Goal: Task Accomplishment & Management: Manage account settings

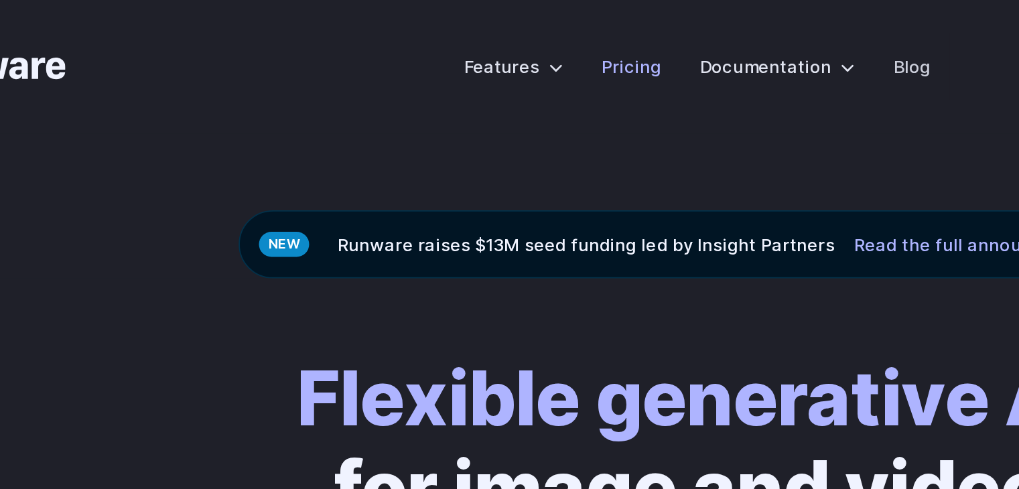
click at [472, 35] on link "Pricing" at bounding box center [477, 36] width 34 height 15
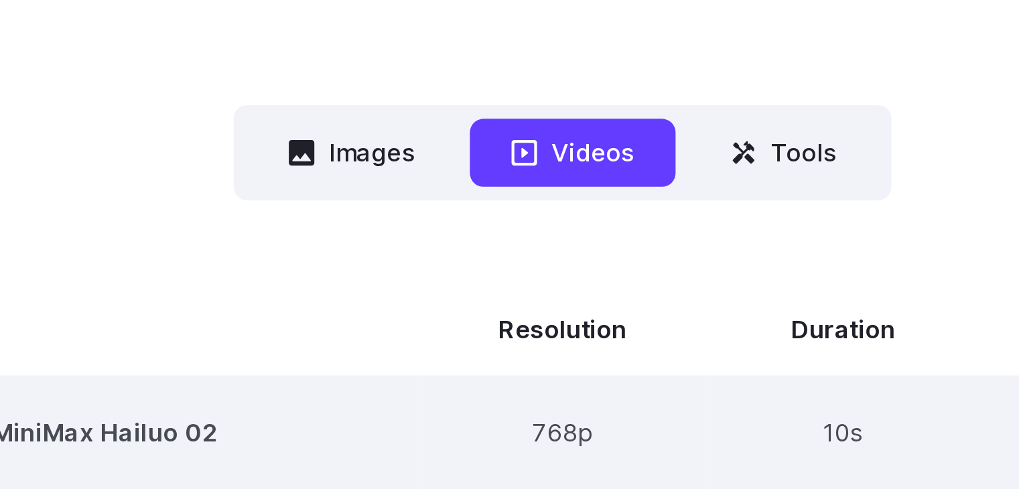
scroll to position [171, 0]
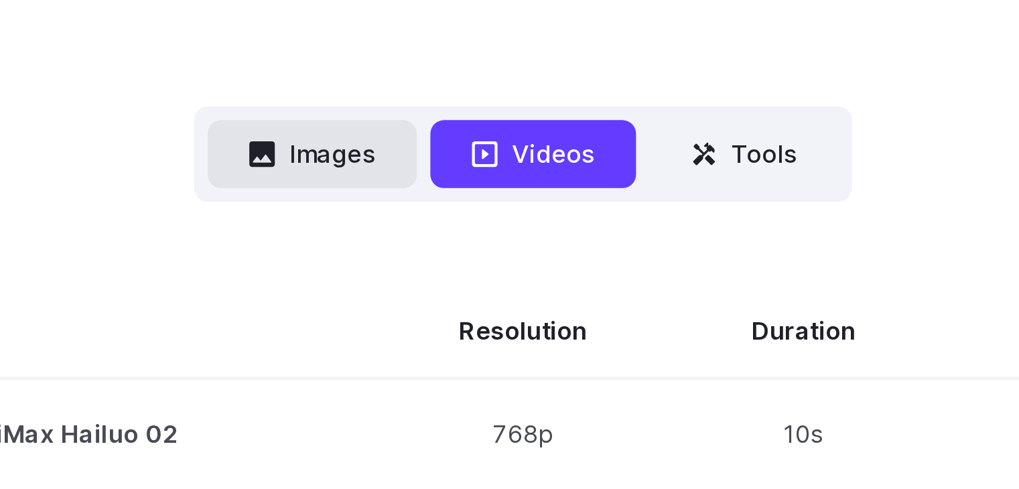
click at [405, 225] on icon at bounding box center [407, 226] width 10 height 10
click at [416, 227] on button "Images" at bounding box center [426, 225] width 82 height 26
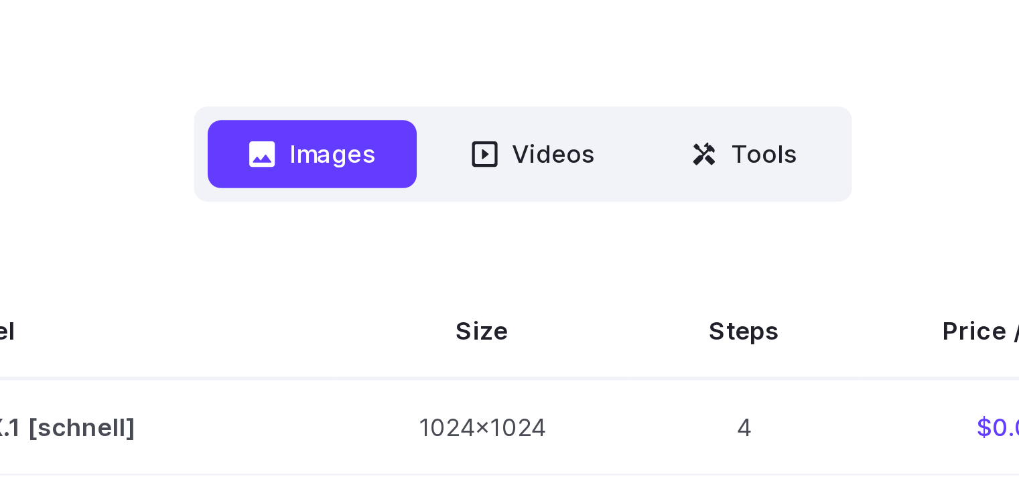
click at [416, 227] on button "Images" at bounding box center [426, 225] width 82 height 26
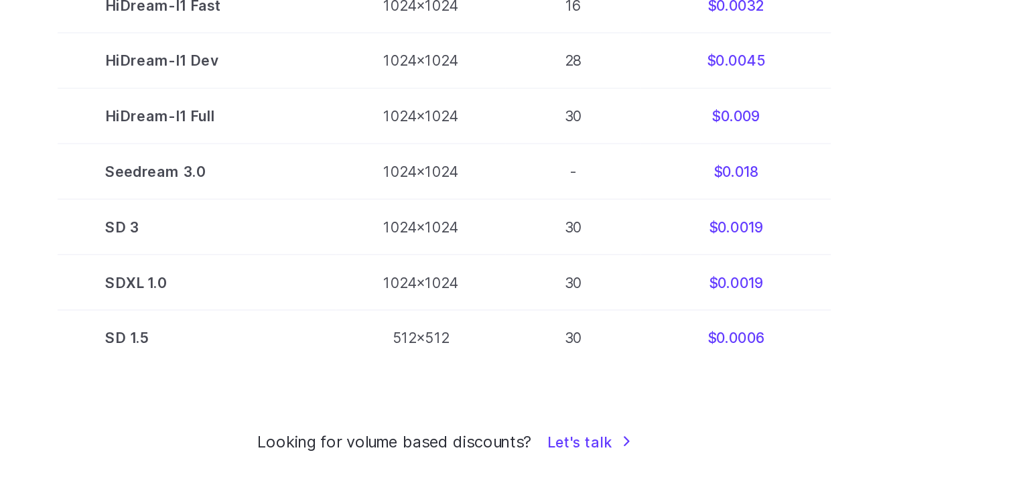
scroll to position [834, 0]
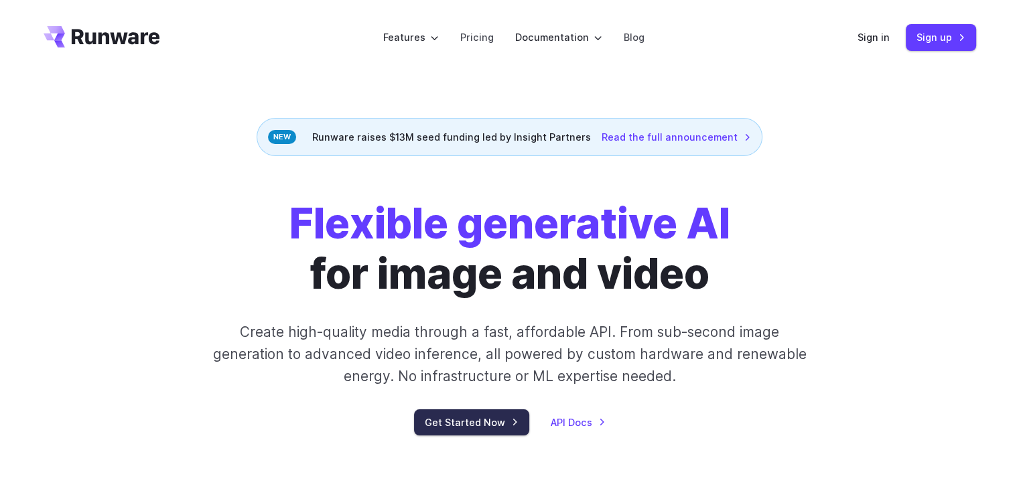
click at [453, 425] on link "Get Started Now" at bounding box center [471, 422] width 115 height 26
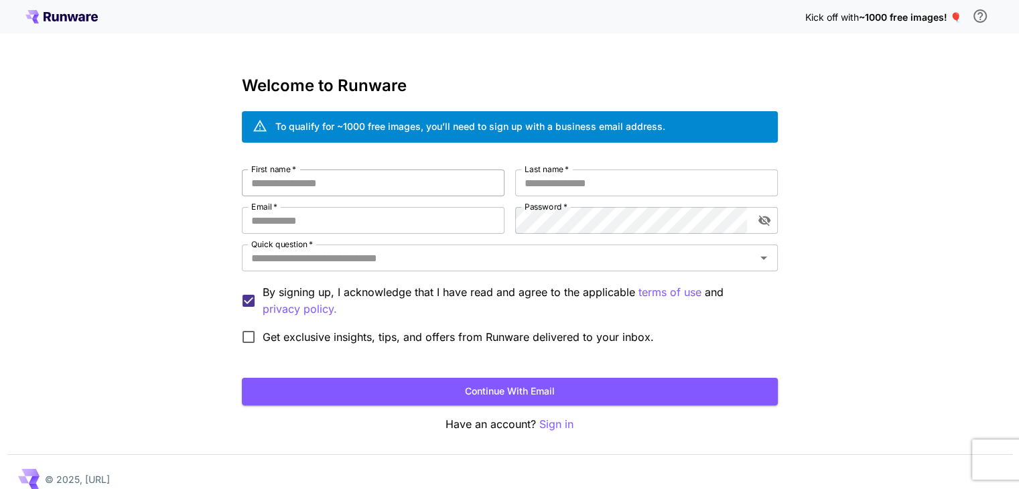
click at [329, 185] on input "First name   *" at bounding box center [373, 183] width 263 height 27
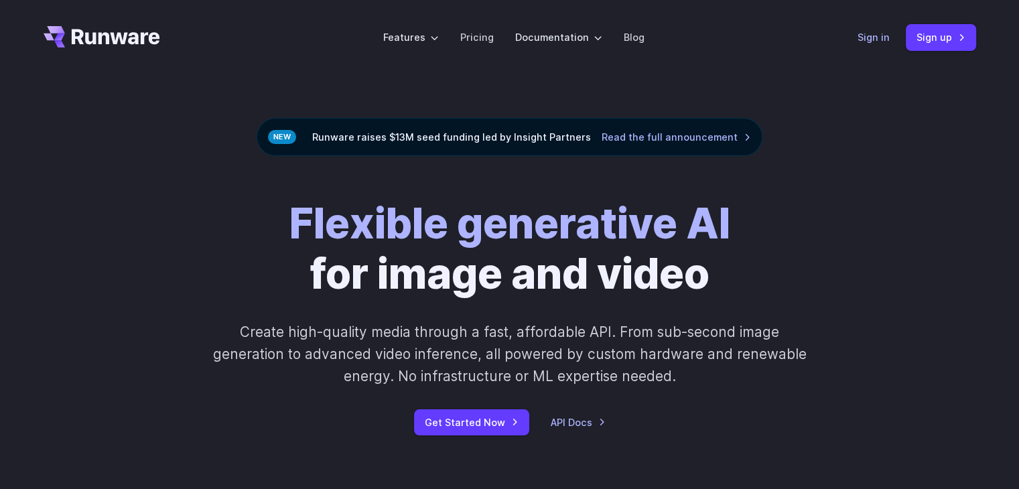
click at [872, 32] on link "Sign in" at bounding box center [874, 36] width 32 height 15
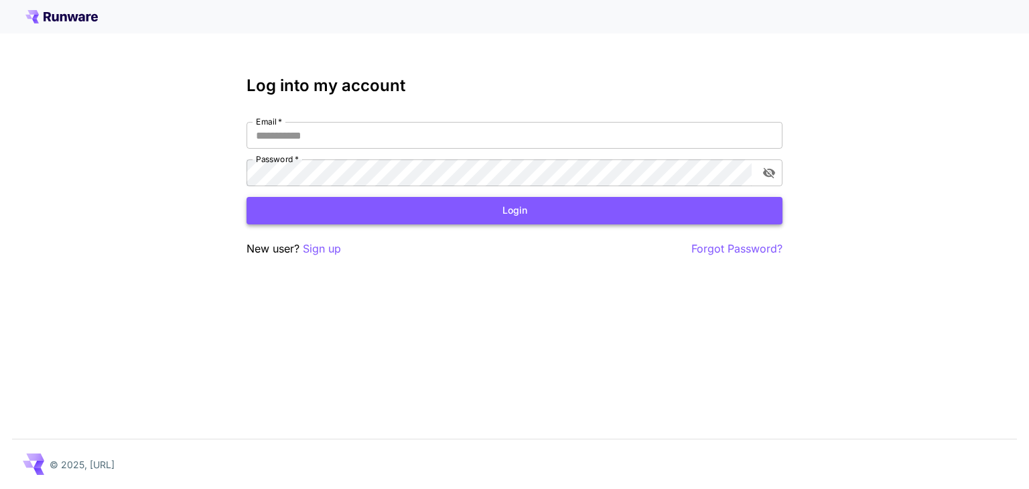
click at [432, 223] on button "Login" at bounding box center [515, 210] width 536 height 27
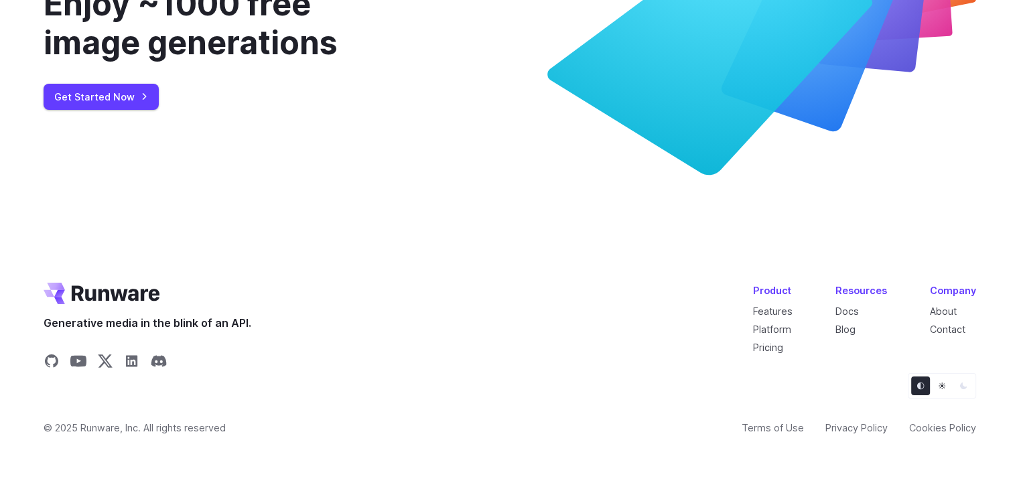
scroll to position [5168, 0]
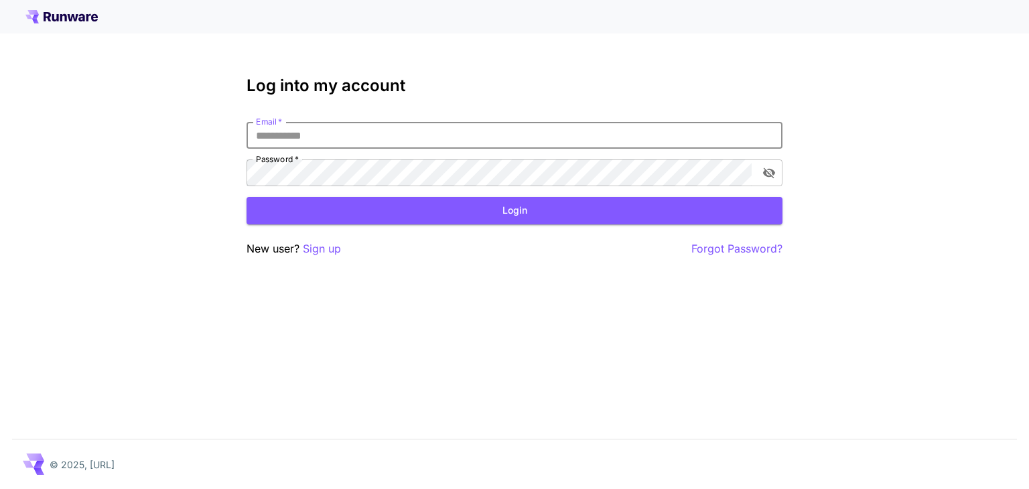
click at [279, 139] on input "Email   *" at bounding box center [515, 135] width 536 height 27
type input "**********"
click at [247, 197] on button "Login" at bounding box center [515, 210] width 536 height 27
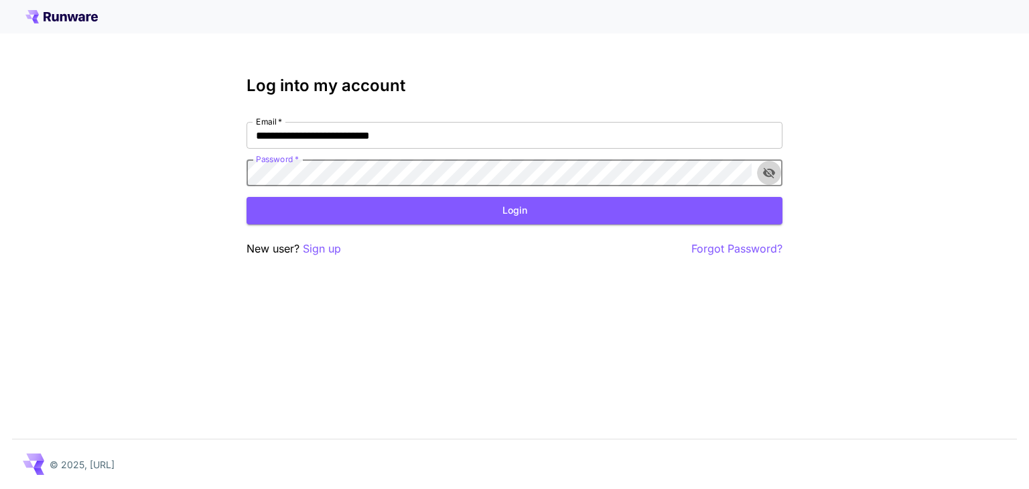
click at [768, 180] on button "toggle password visibility" at bounding box center [769, 173] width 24 height 24
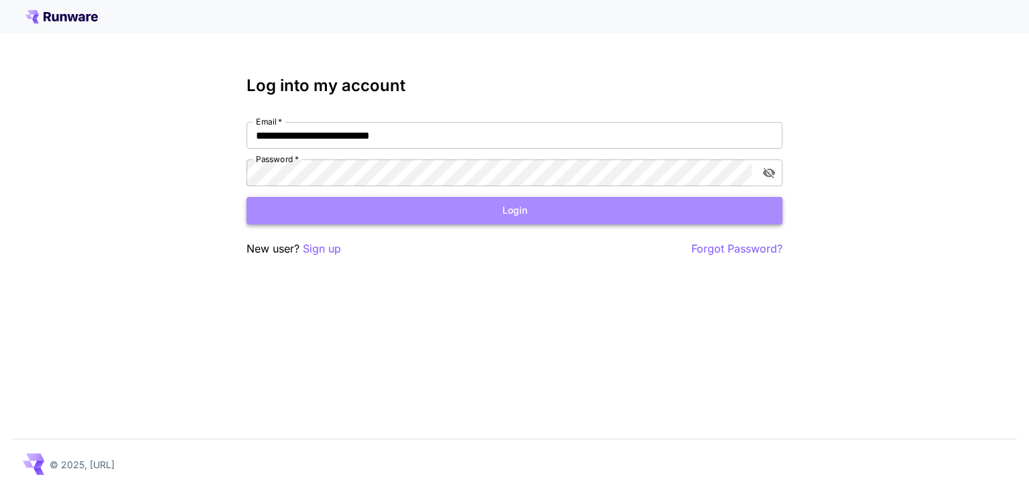
click at [694, 210] on button "Login" at bounding box center [515, 210] width 536 height 27
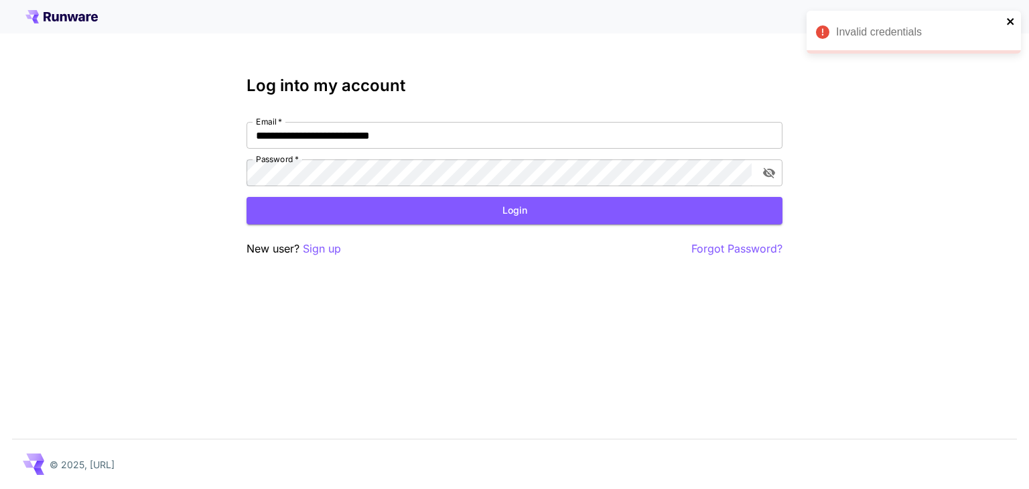
click at [1007, 23] on icon "close" at bounding box center [1011, 21] width 9 height 11
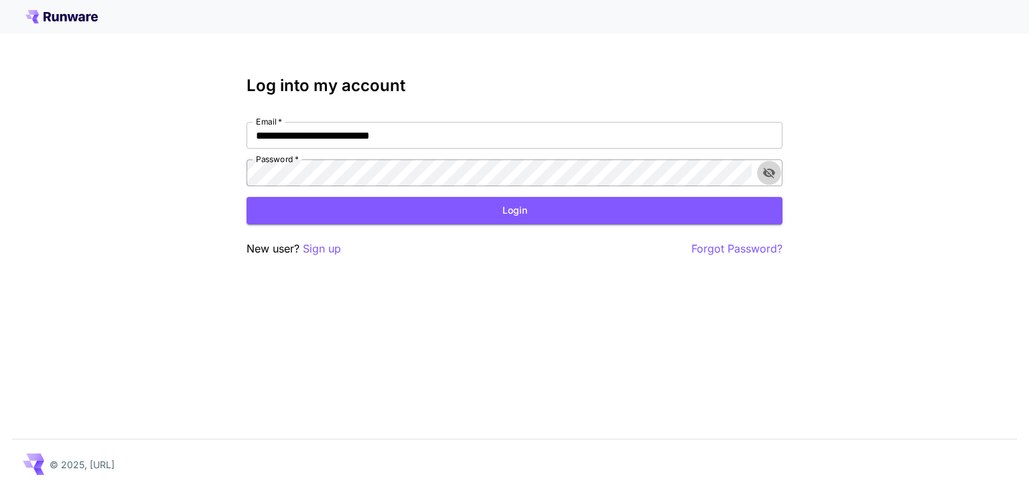
click at [770, 168] on icon "toggle password visibility" at bounding box center [769, 172] width 13 height 13
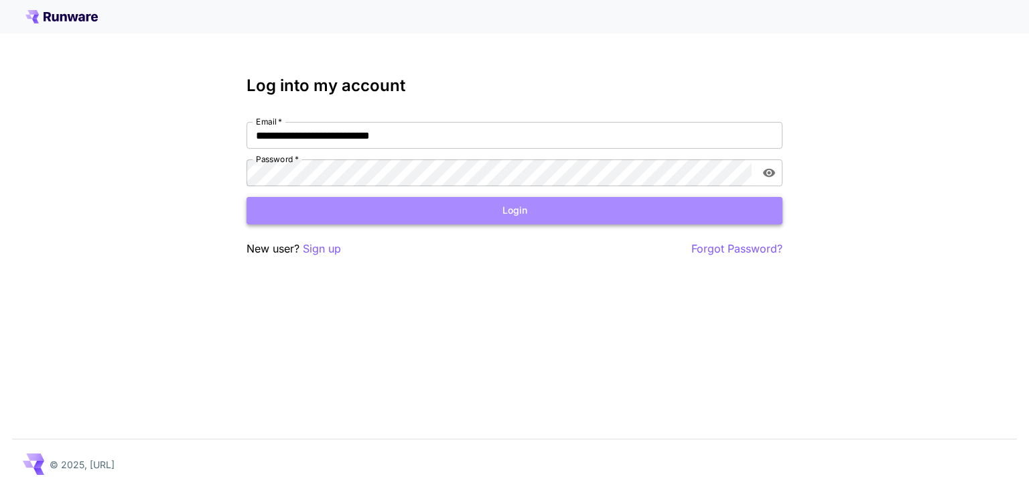
click at [378, 216] on button "Login" at bounding box center [515, 210] width 536 height 27
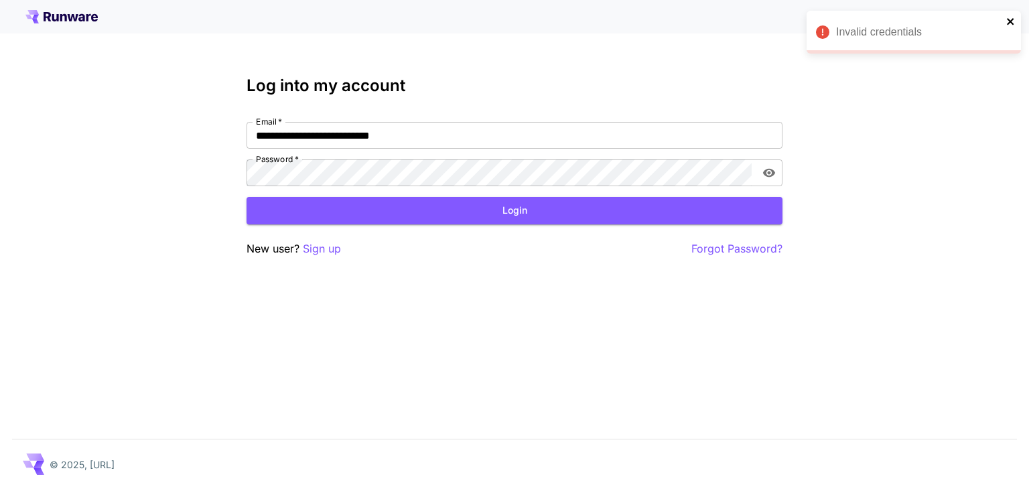
click at [1013, 25] on icon "close" at bounding box center [1011, 21] width 9 height 11
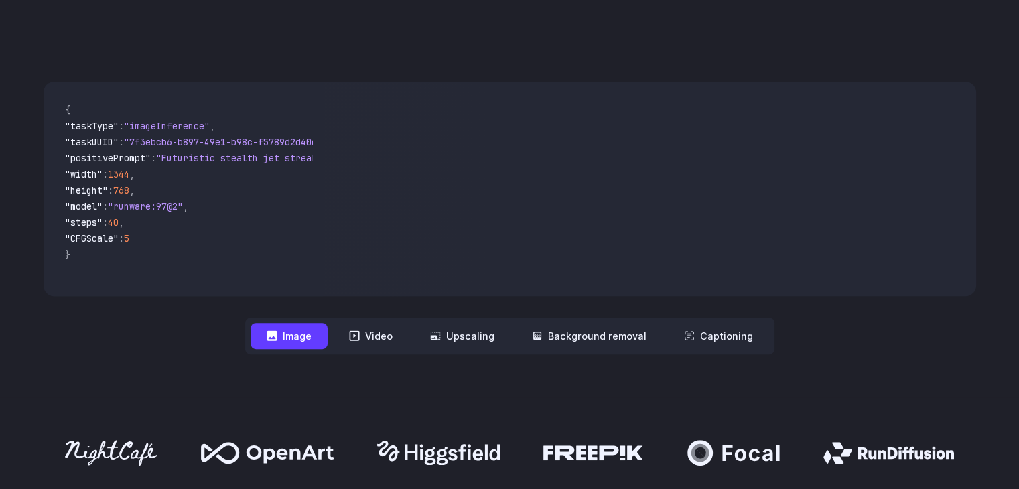
scroll to position [440, 0]
click at [371, 338] on button "Video" at bounding box center [371, 336] width 76 height 26
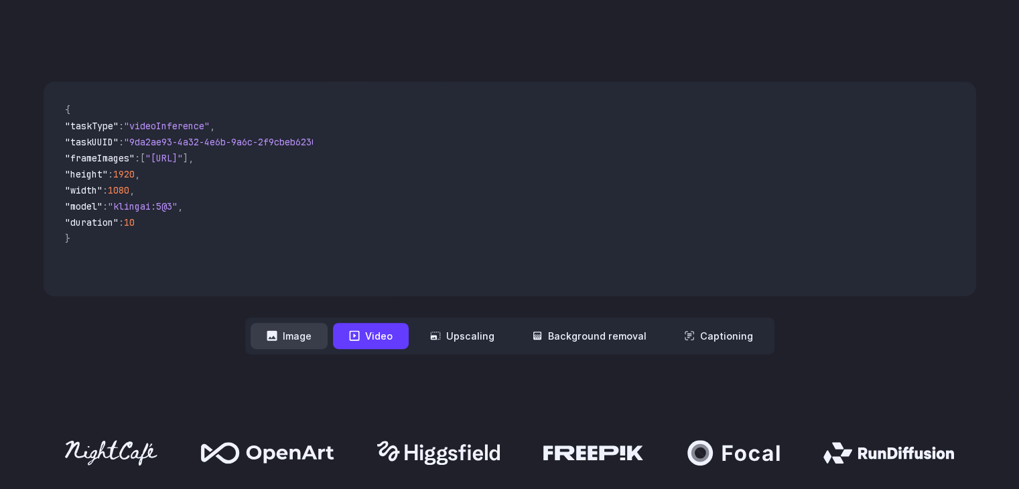
click at [306, 336] on button "Image" at bounding box center [289, 336] width 77 height 26
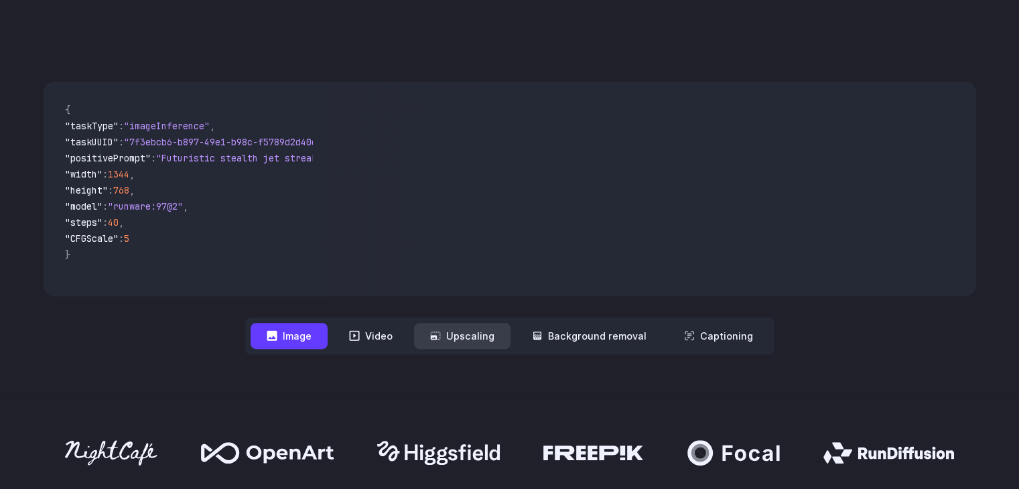
click at [474, 327] on button "Upscaling" at bounding box center [462, 336] width 97 height 26
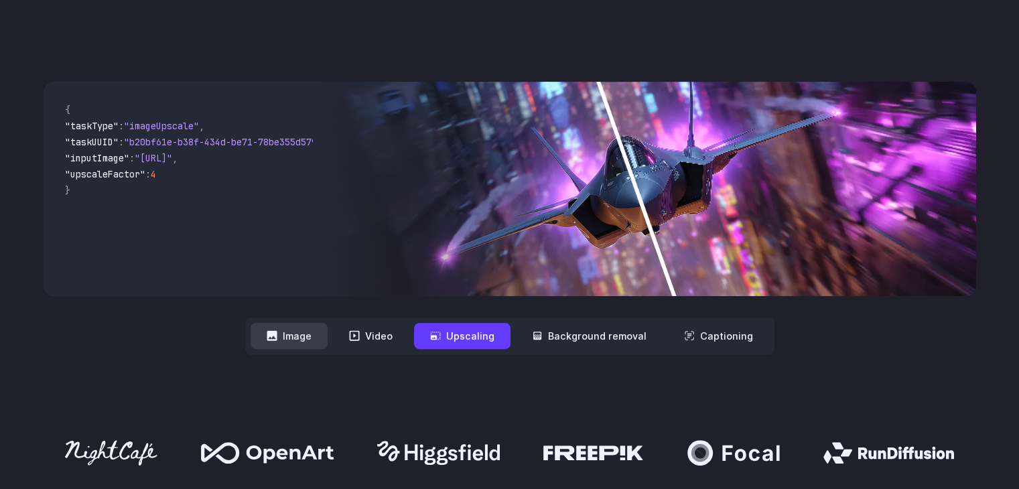
click at [306, 343] on button "Image" at bounding box center [289, 336] width 77 height 26
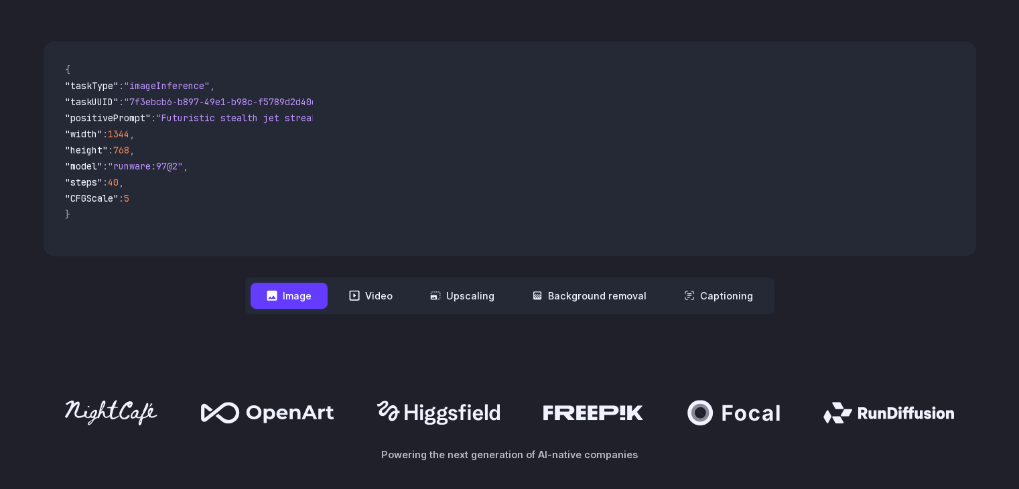
scroll to position [479, 0]
click at [286, 299] on button "Image" at bounding box center [289, 296] width 77 height 26
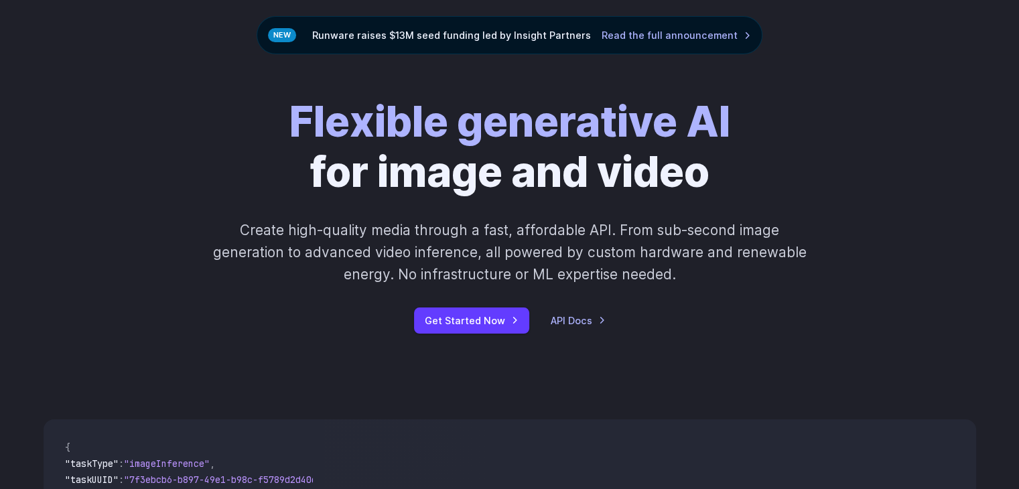
scroll to position [145, 0]
